Goal: Check status: Check status

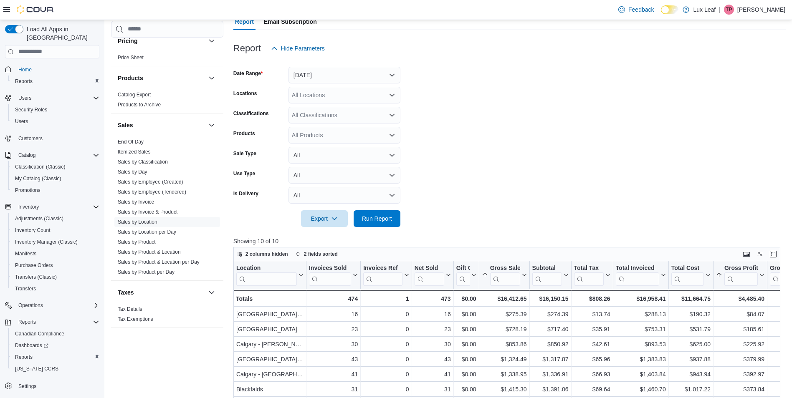
scroll to position [83, 0]
click at [379, 216] on span "Run Report" at bounding box center [377, 217] width 30 height 8
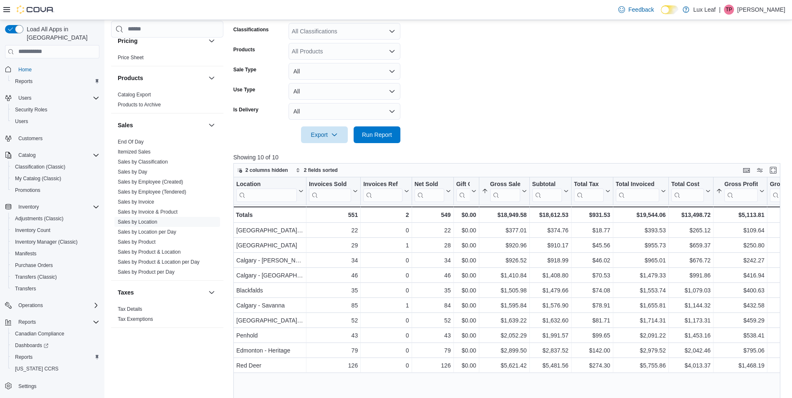
scroll to position [125, 0]
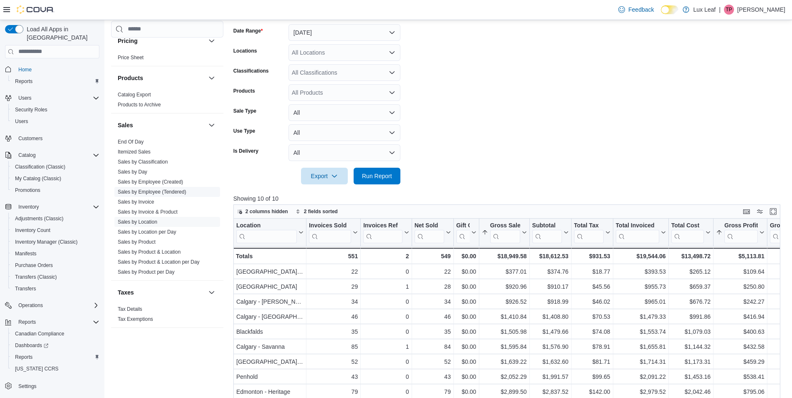
click at [148, 192] on link "Sales by Employee (Tendered)" at bounding box center [152, 192] width 68 height 6
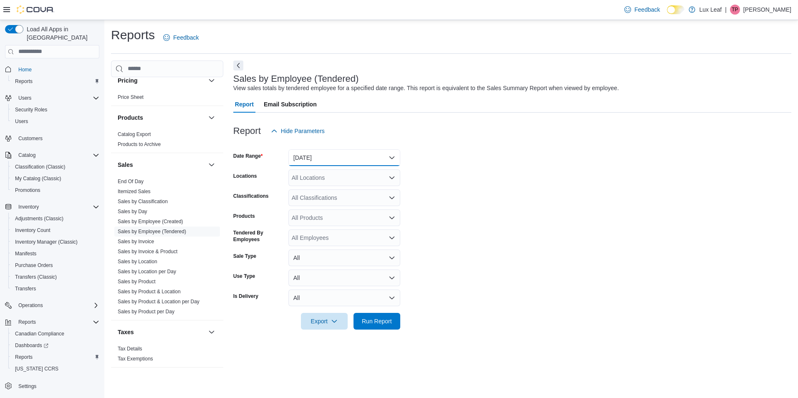
click at [366, 154] on button "[DATE]" at bounding box center [344, 157] width 112 height 17
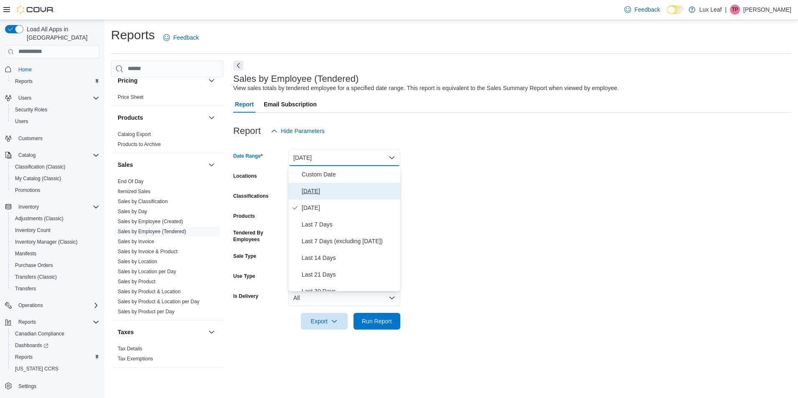
click at [329, 190] on span "[DATE]" at bounding box center [349, 191] width 95 height 10
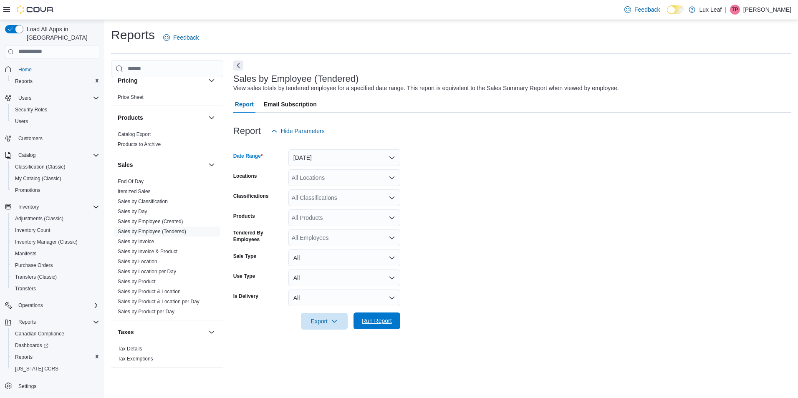
click at [370, 321] on span "Run Report" at bounding box center [377, 321] width 30 height 8
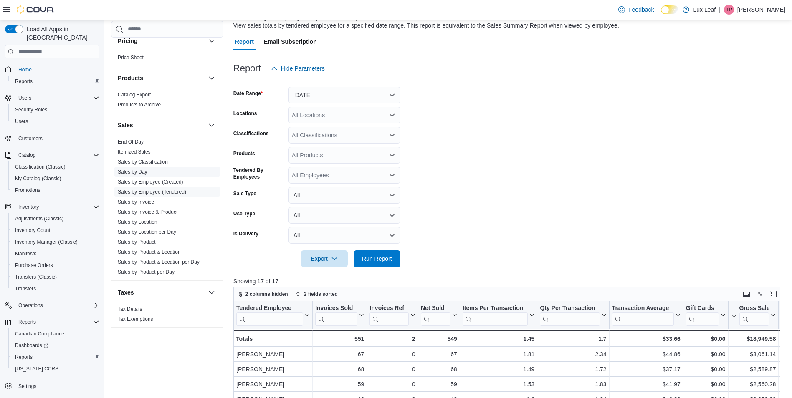
scroll to position [42, 0]
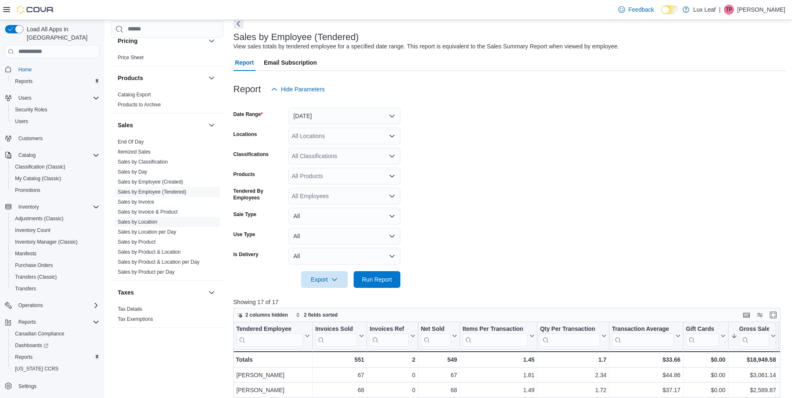
click at [142, 224] on link "Sales by Location" at bounding box center [138, 222] width 40 height 6
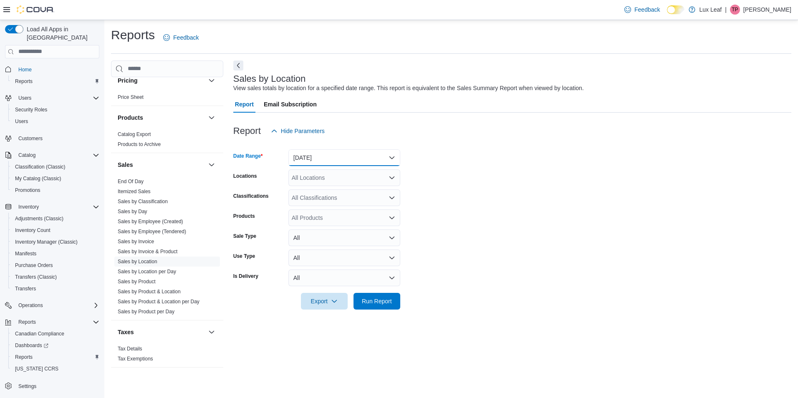
click at [324, 156] on button "[DATE]" at bounding box center [344, 157] width 112 height 17
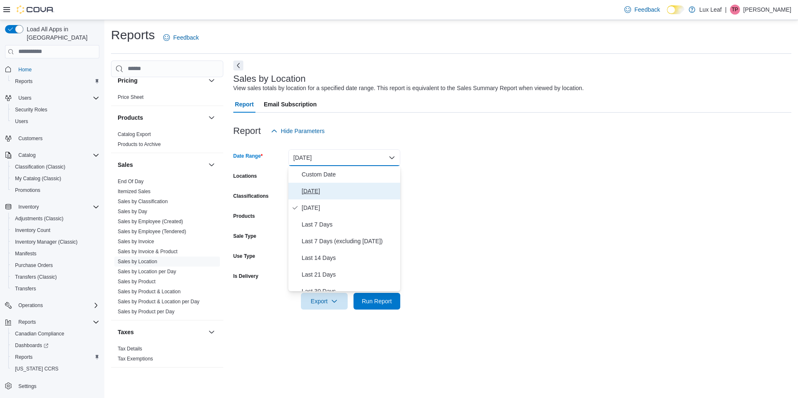
click at [309, 189] on span "[DATE]" at bounding box center [349, 191] width 95 height 10
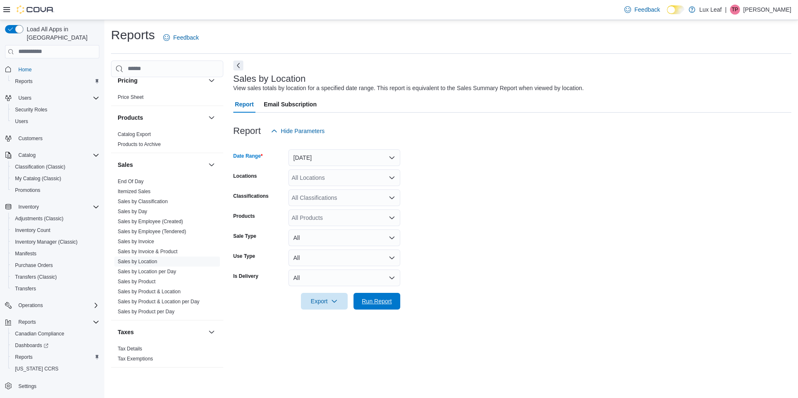
click at [372, 300] on span "Run Report" at bounding box center [377, 301] width 30 height 8
